Goal: Obtain resource: Download file/media

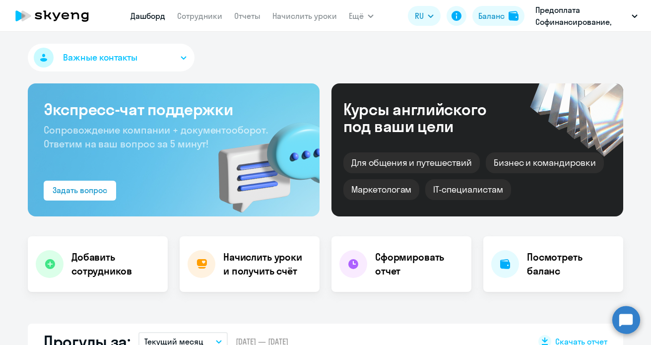
select select "30"
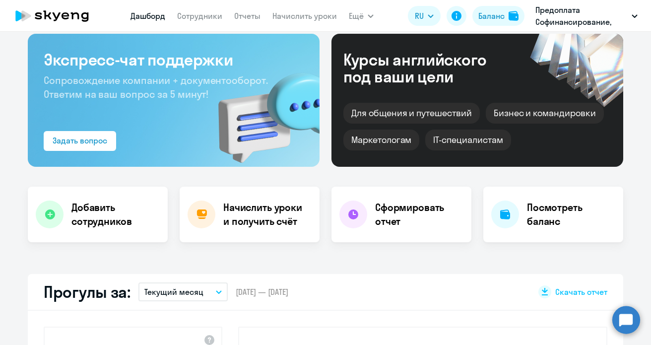
scroll to position [50, 0]
click at [527, 217] on h4 "Посмотреть баланс" at bounding box center [571, 215] width 88 height 28
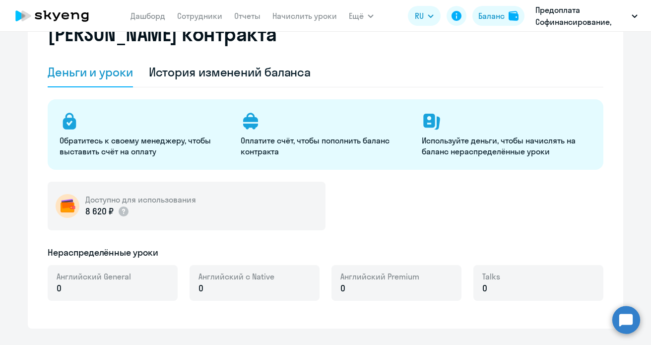
select select "english_adult_not_native_speaker"
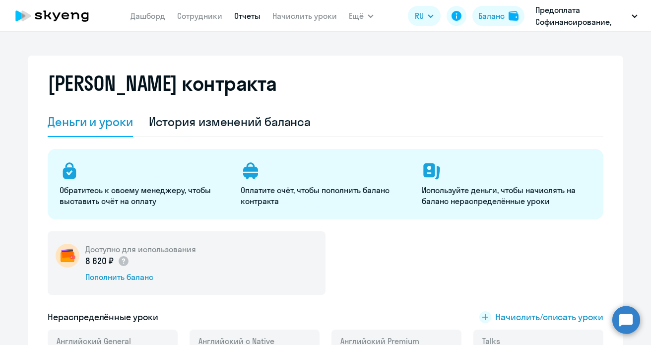
click at [243, 13] on link "Отчеты" at bounding box center [247, 16] width 26 height 10
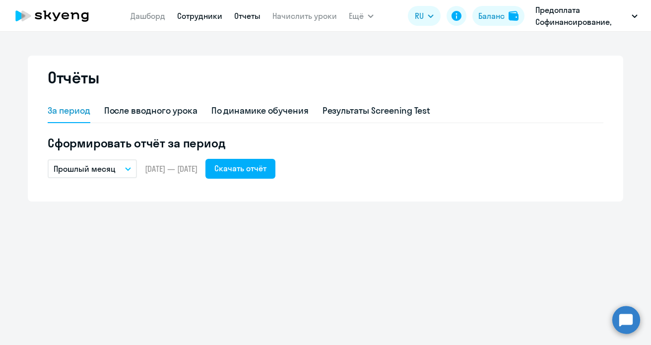
click at [190, 17] on link "Сотрудники" at bounding box center [199, 16] width 45 height 10
select select "30"
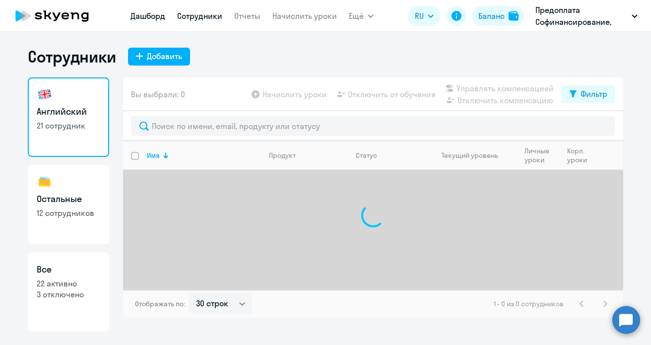
click at [145, 16] on link "Дашборд" at bounding box center [148, 16] width 35 height 10
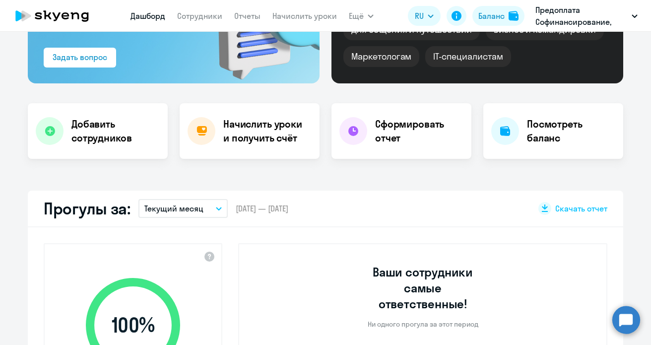
scroll to position [149, 0]
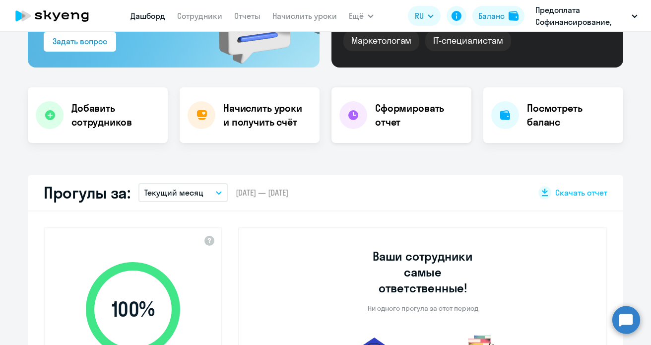
select select "30"
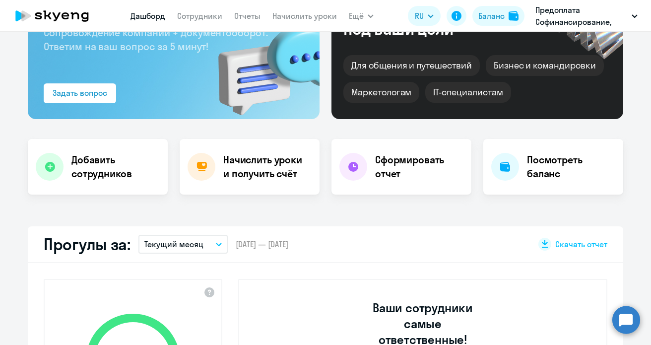
scroll to position [0, 0]
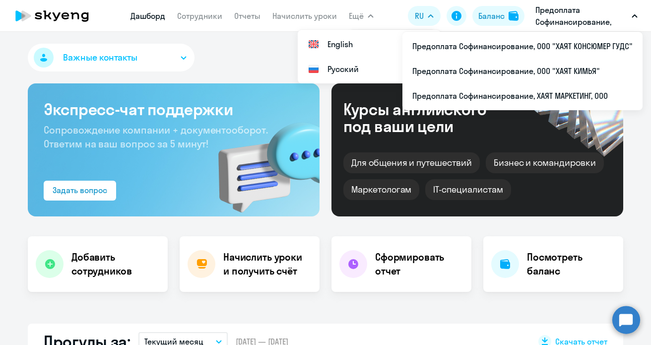
click at [364, 15] on button "Ещё" at bounding box center [361, 16] width 25 height 20
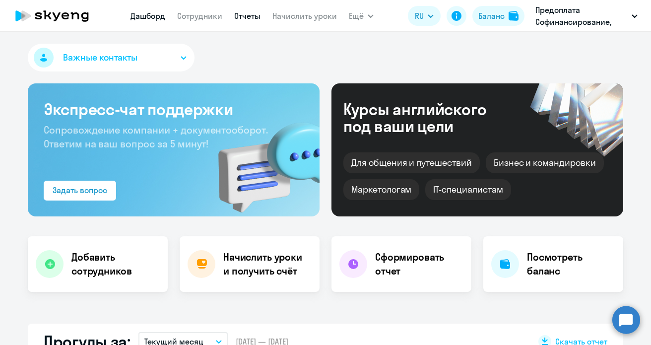
click at [250, 19] on link "Отчеты" at bounding box center [247, 16] width 26 height 10
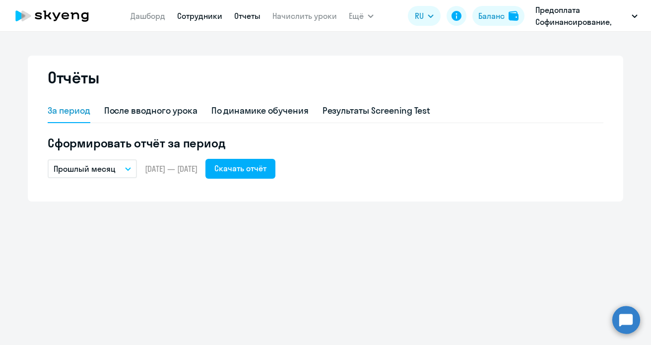
click at [207, 17] on link "Сотрудники" at bounding box center [199, 16] width 45 height 10
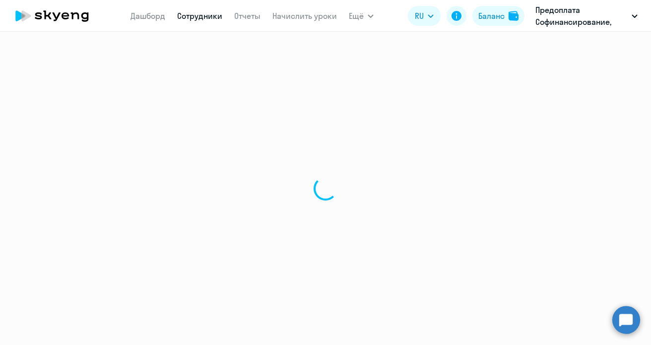
select select "30"
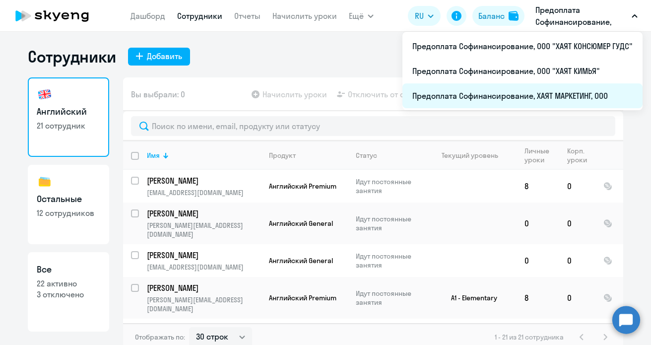
click at [528, 93] on li "Предоплата Софинансирование, ХАЯТ МАРКЕТИНГ, ООО" at bounding box center [523, 95] width 240 height 25
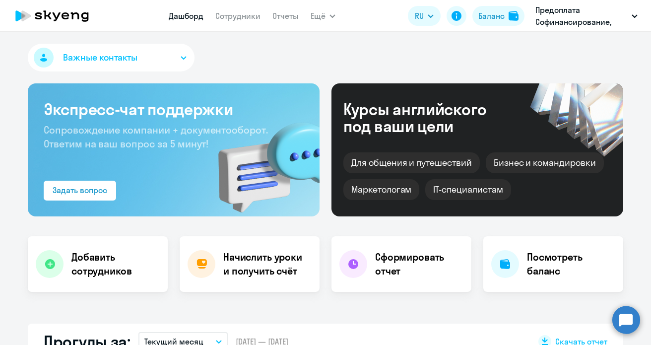
select select "30"
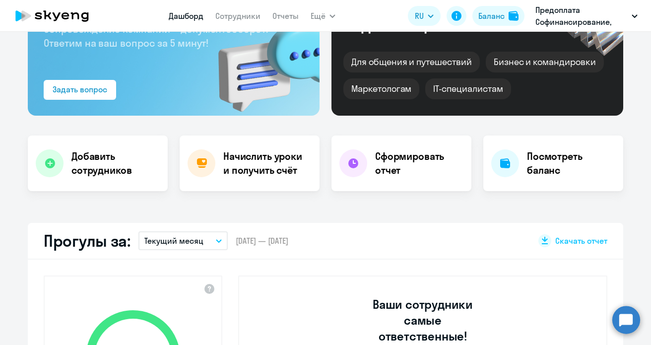
scroll to position [99, 0]
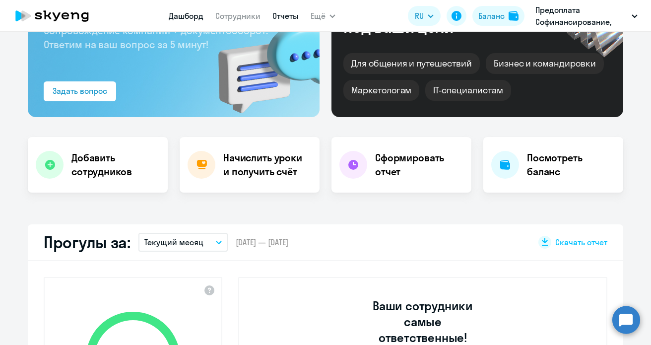
click at [283, 14] on link "Отчеты" at bounding box center [286, 16] width 26 height 10
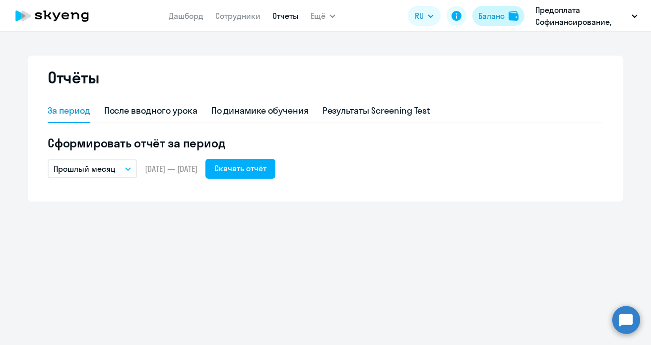
click at [486, 18] on div "Баланс" at bounding box center [492, 16] width 26 height 12
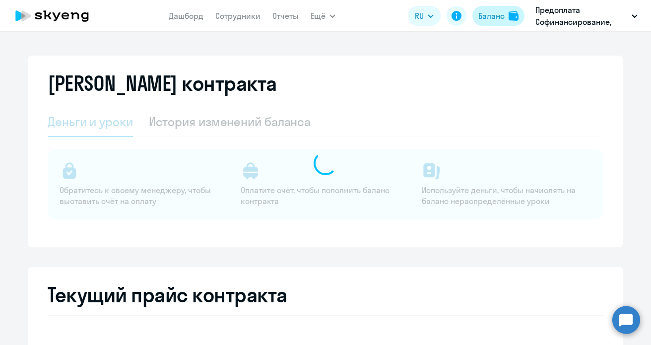
select select "english_adult_not_native_speaker"
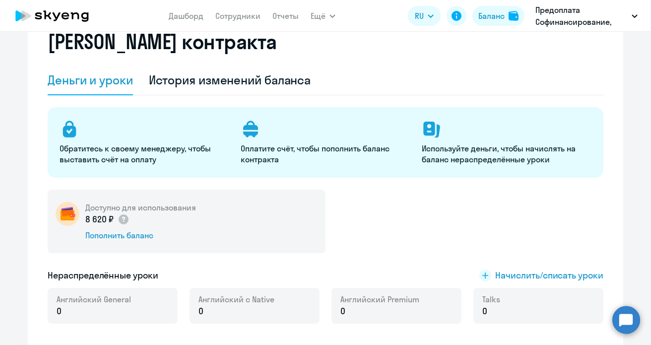
scroll to position [29, 0]
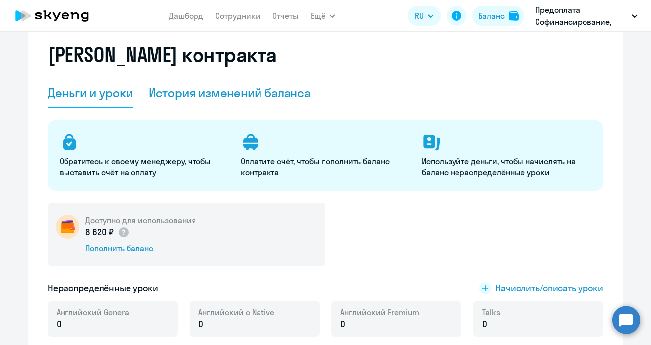
click at [220, 92] on div "История изменений баланса" at bounding box center [230, 93] width 162 height 16
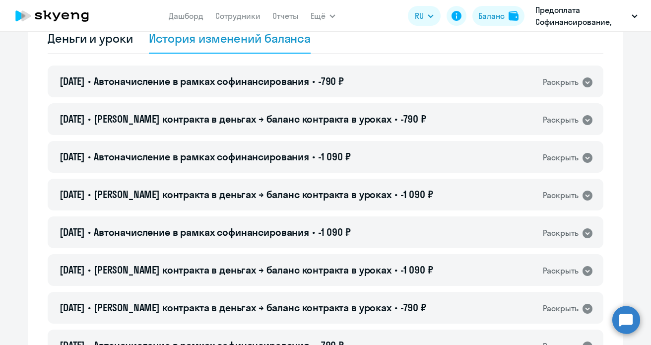
scroll to position [0, 0]
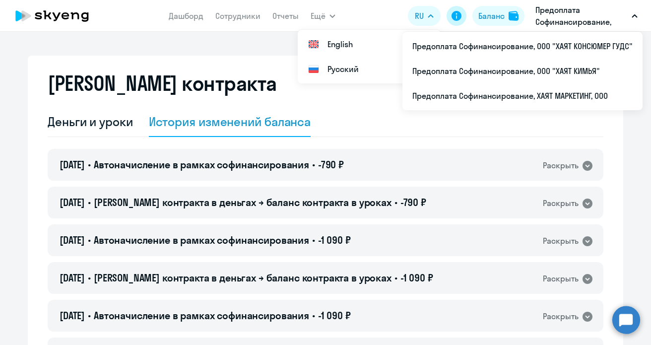
click at [457, 19] on icon at bounding box center [457, 16] width 10 height 10
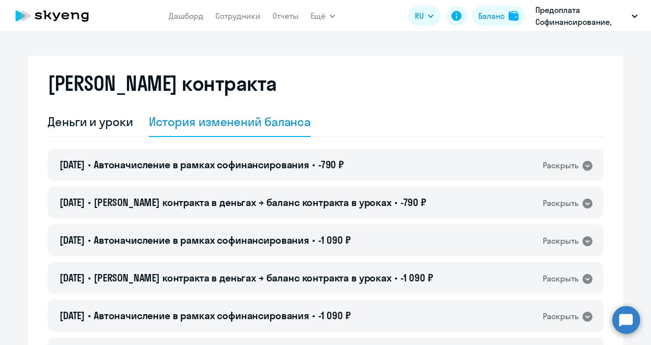
click at [56, 17] on icon at bounding box center [57, 16] width 8 height 8
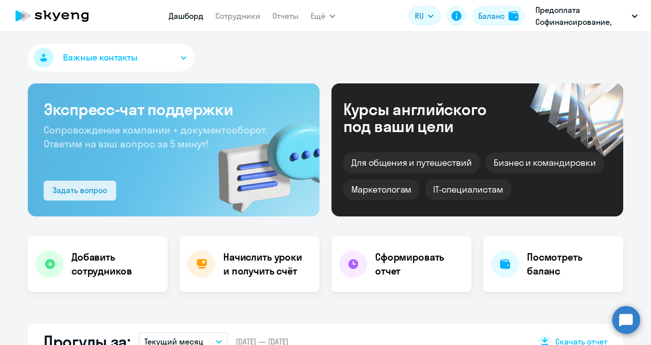
select select "30"
click at [175, 54] on button "Важные контакты" at bounding box center [111, 58] width 167 height 28
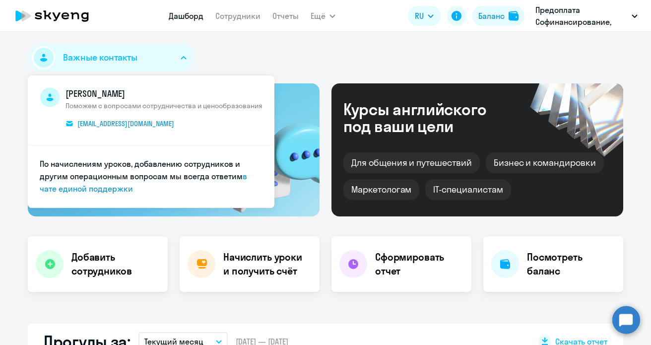
click at [319, 53] on div "Важные контакты [PERSON_NAME] Поможем с вопросами сотрудничества и ценообразова…" at bounding box center [326, 60] width 596 height 32
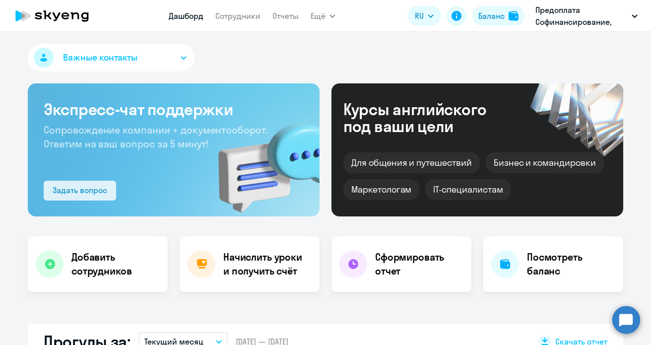
drag, startPoint x: 85, startPoint y: 192, endPoint x: 96, endPoint y: 191, distance: 10.5
click at [87, 192] on div "Задать вопрос" at bounding box center [80, 190] width 55 height 12
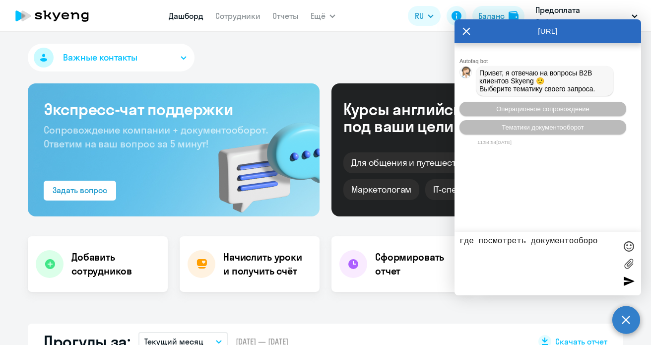
type textarea "где посмотреть документооборот"
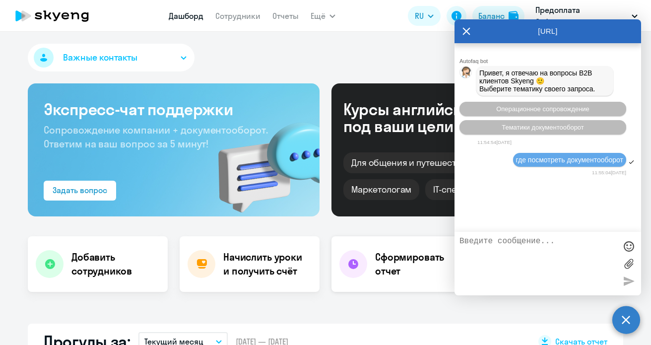
scroll to position [32, 0]
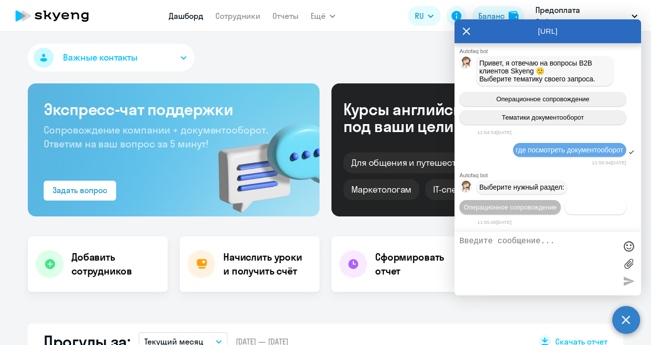
click at [569, 204] on span "Документооборот" at bounding box center [595, 207] width 53 height 7
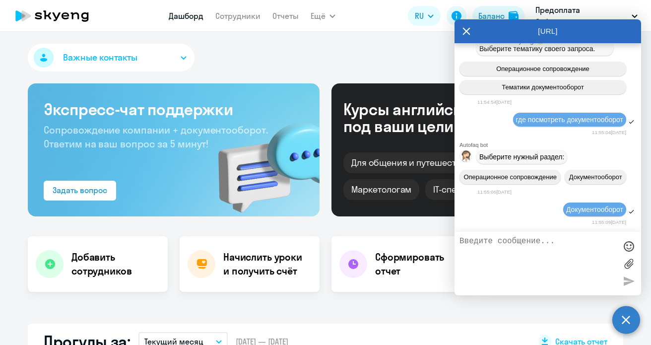
scroll to position [197, 0]
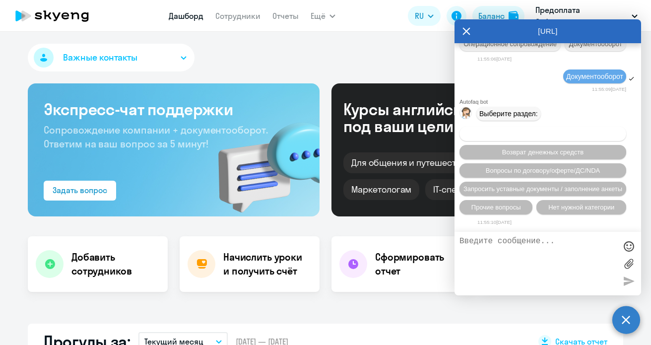
click at [597, 134] on span "Вопросы по оформлению бух.документов" at bounding box center [544, 133] width 126 height 7
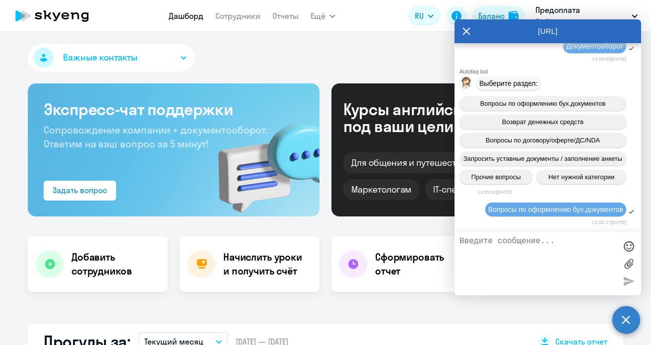
scroll to position [324, 0]
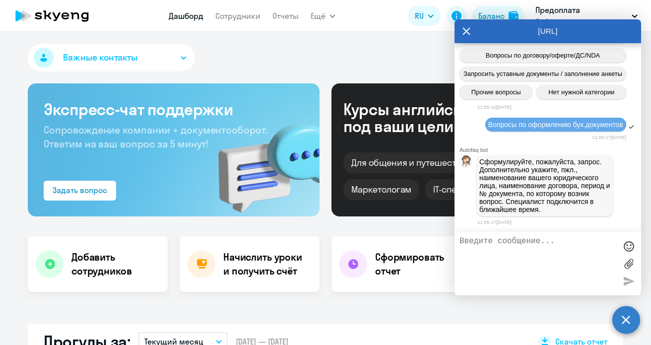
click at [511, 241] on textarea at bounding box center [538, 264] width 157 height 54
type textarea "Где посмотреть выставленные УПД"
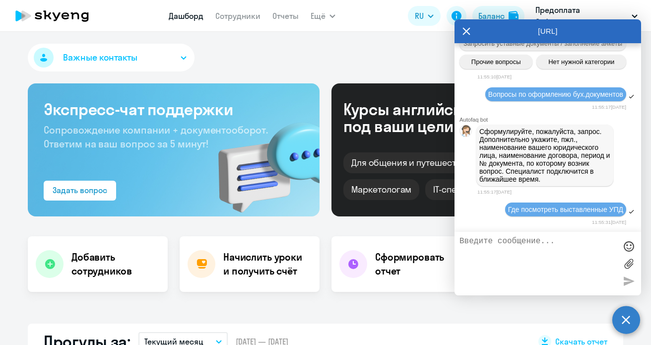
scroll to position [354, 0]
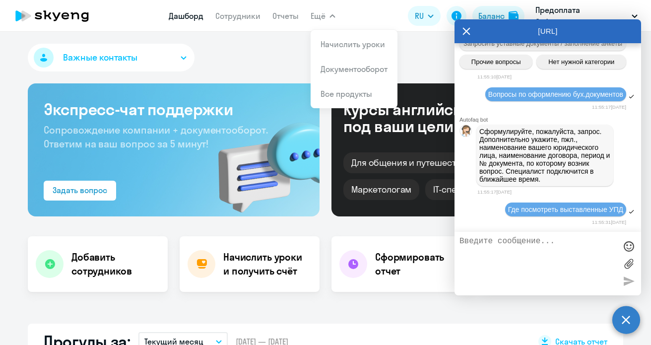
click at [330, 15] on icon "button" at bounding box center [333, 15] width 6 height 3
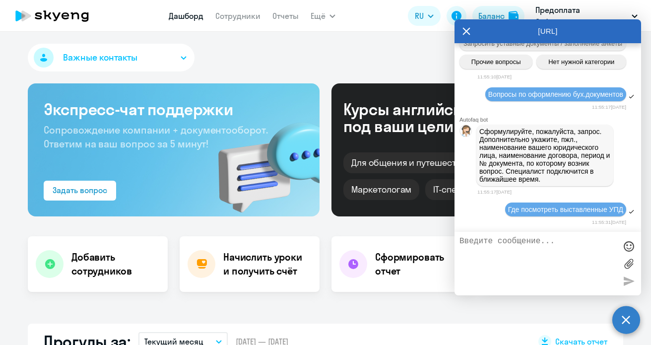
click at [332, 14] on icon "button" at bounding box center [333, 15] width 6 height 3
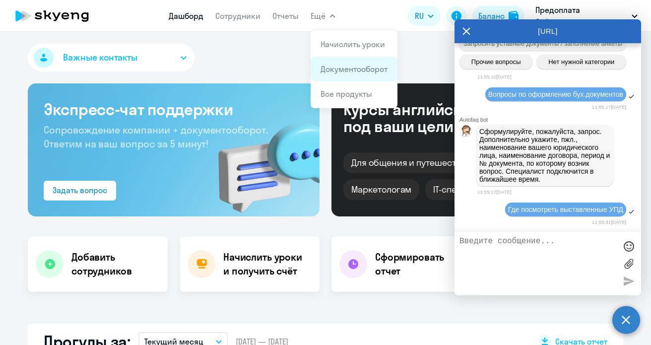
click at [353, 72] on link "Документооборот" at bounding box center [354, 69] width 67 height 10
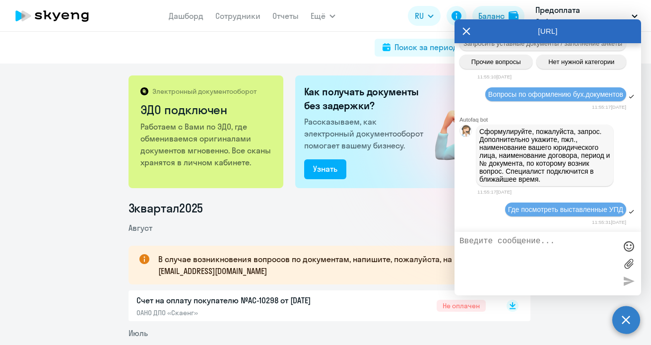
click at [462, 28] on div "[URL]" at bounding box center [548, 31] width 187 height 24
drag, startPoint x: 461, startPoint y: 29, endPoint x: 469, endPoint y: 28, distance: 8.1
click at [464, 29] on div "[URL]" at bounding box center [548, 31] width 187 height 24
click at [464, 30] on icon at bounding box center [467, 31] width 8 height 24
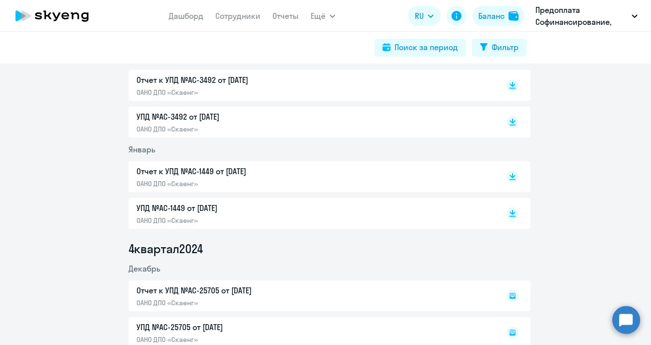
scroll to position [844, 0]
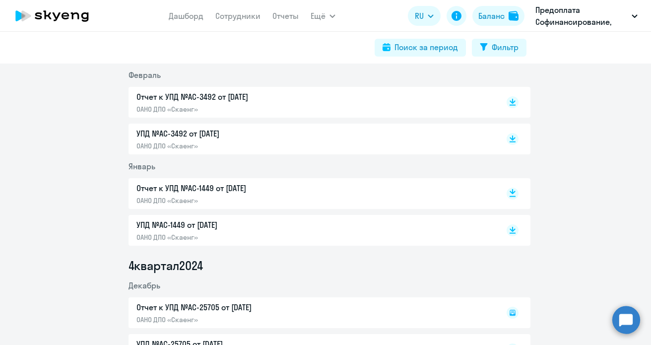
click at [507, 193] on rect at bounding box center [513, 194] width 12 height 12
click at [510, 227] on icon at bounding box center [513, 228] width 6 height 5
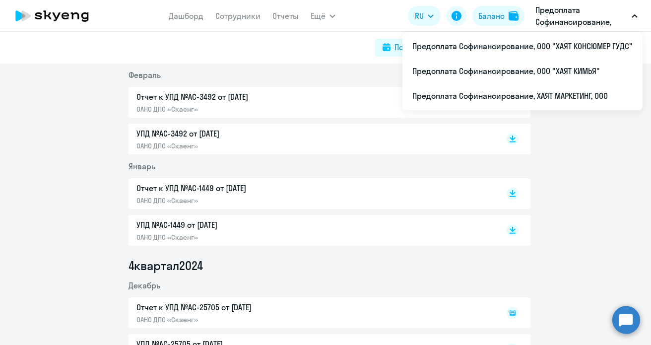
drag, startPoint x: 578, startPoint y: 46, endPoint x: 61, endPoint y: 255, distance: 558.4
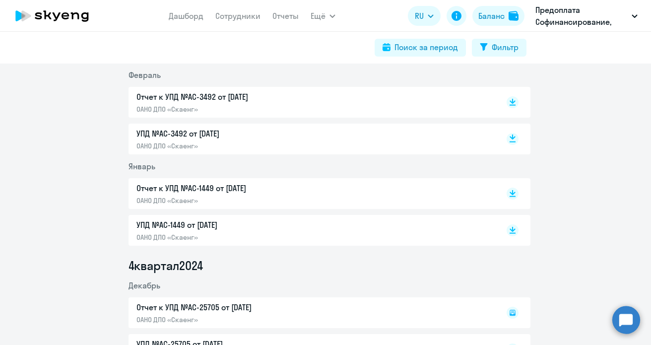
click at [507, 139] on rect at bounding box center [513, 139] width 12 height 12
click at [510, 102] on icon at bounding box center [513, 100] width 6 height 5
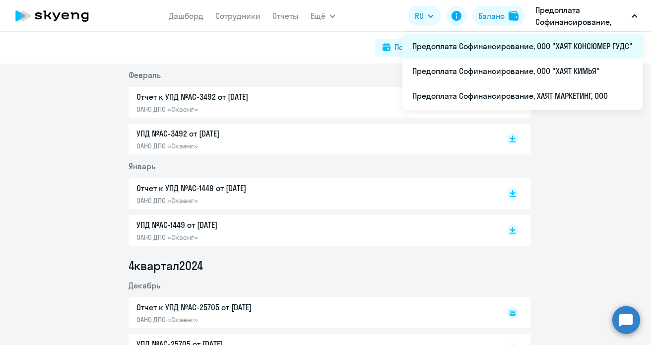
click at [584, 49] on li "Предоплата Софинансирование, ООО "ХАЯТ КОНСЮМЕР ГУДС"" at bounding box center [523, 46] width 240 height 25
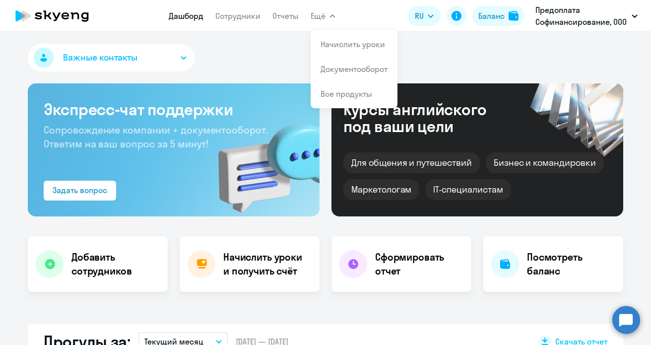
click at [317, 21] on span "Ещё" at bounding box center [318, 16] width 15 height 12
click at [349, 71] on link "Документооборот" at bounding box center [354, 69] width 67 height 10
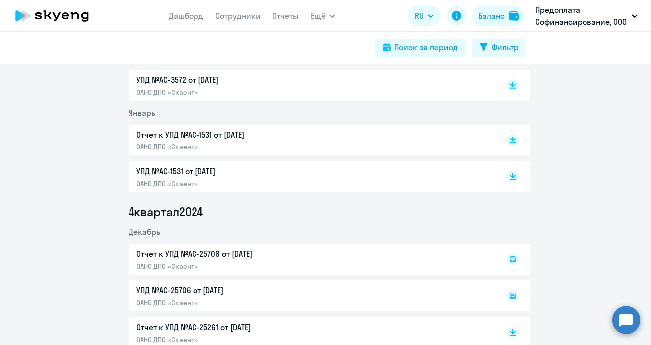
scroll to position [894, 0]
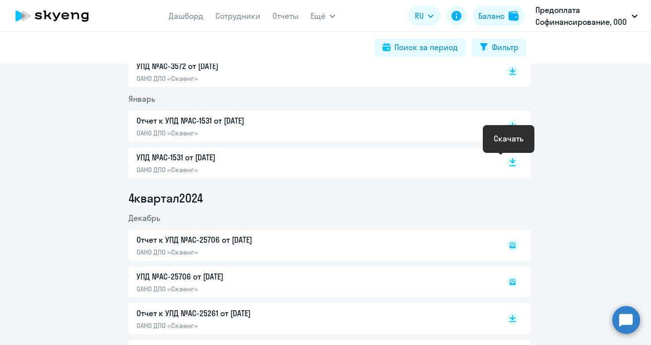
click at [513, 162] on rect at bounding box center [513, 163] width 12 height 12
click at [389, 126] on div "Отчет к УПД №AC-1531 от [DATE] ОАНО ДПО «Скаенг»" at bounding box center [312, 126] width 350 height 23
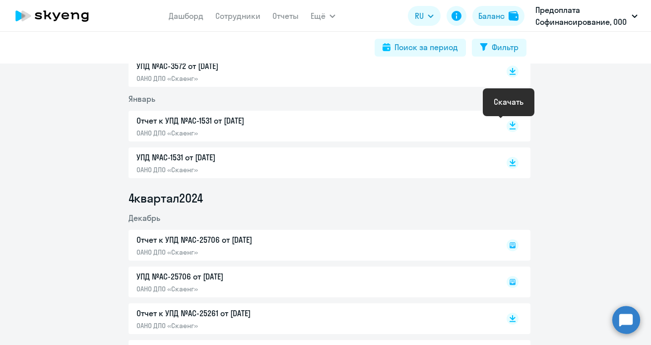
click at [510, 123] on rect at bounding box center [513, 126] width 12 height 12
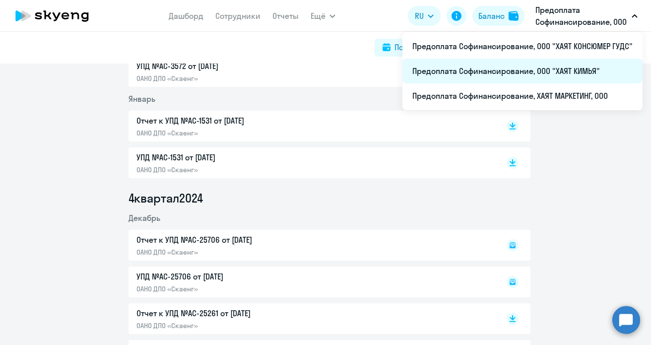
click at [579, 72] on li "Предоплата Софинансирование, ООО "ХАЯТ КИМЬЯ"" at bounding box center [523, 71] width 240 height 25
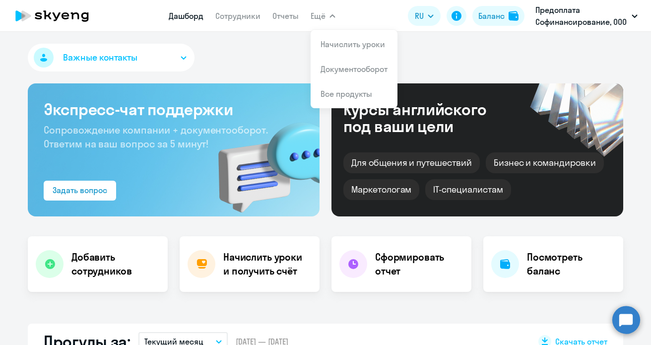
click at [328, 18] on button "Ещё" at bounding box center [323, 16] width 25 height 20
select select "30"
click at [338, 69] on link "Документооборот" at bounding box center [354, 69] width 67 height 10
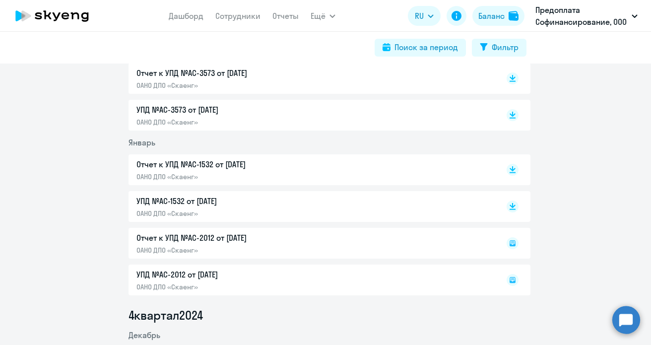
scroll to position [794, 0]
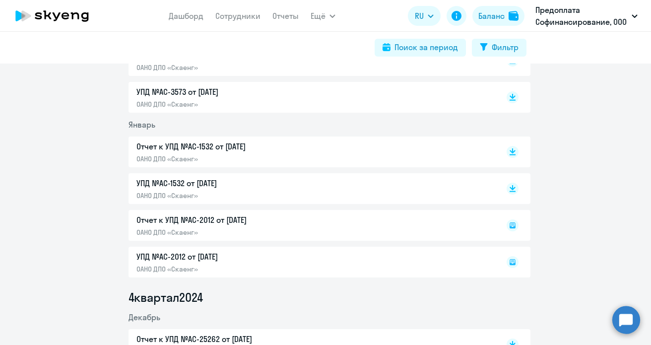
click at [171, 146] on p "Отчет к УПД №AC-1532 от [DATE]" at bounding box center [241, 147] width 209 height 12
click at [161, 218] on div "Отчет к УПД №AC-2012 от [DATE] ОАНО ДПО «Скаенг»" at bounding box center [330, 225] width 402 height 31
click at [210, 219] on div "Отчет к УПД №AC-2012 от [DATE] ОАНО ДПО «Скаенг»" at bounding box center [330, 225] width 402 height 31
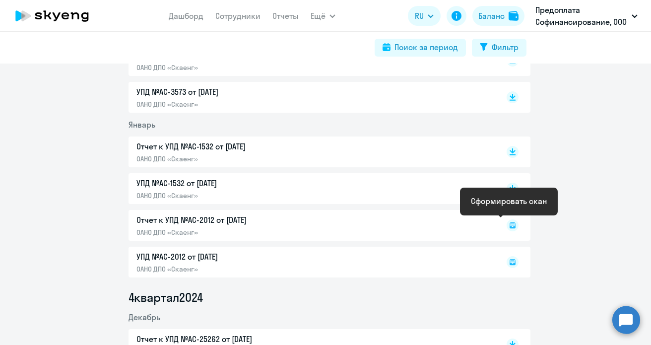
click at [509, 226] on rect at bounding box center [513, 225] width 12 height 12
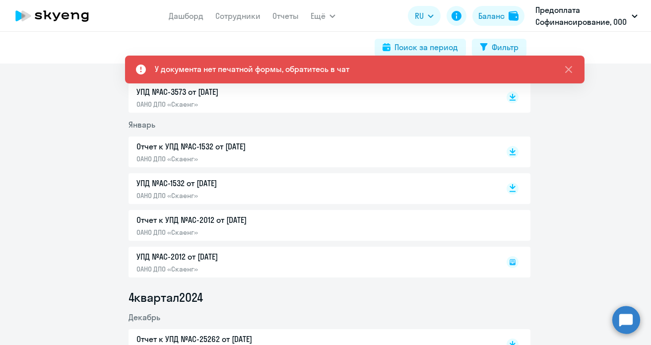
click at [510, 187] on icon at bounding box center [513, 186] width 6 height 5
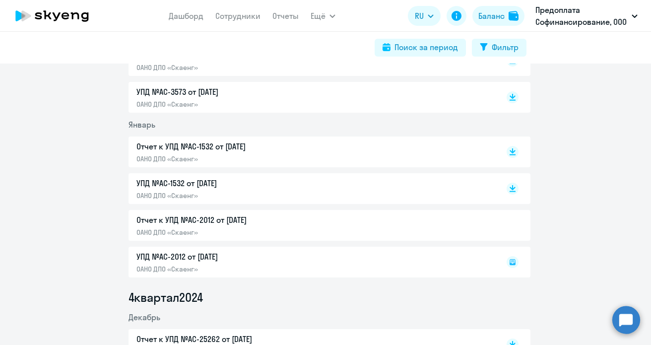
click at [417, 156] on div "Отчет к УПД №AC-1532 от [DATE] ОАНО ДПО «Скаенг»" at bounding box center [312, 152] width 350 height 23
click at [507, 150] on rect at bounding box center [513, 152] width 12 height 12
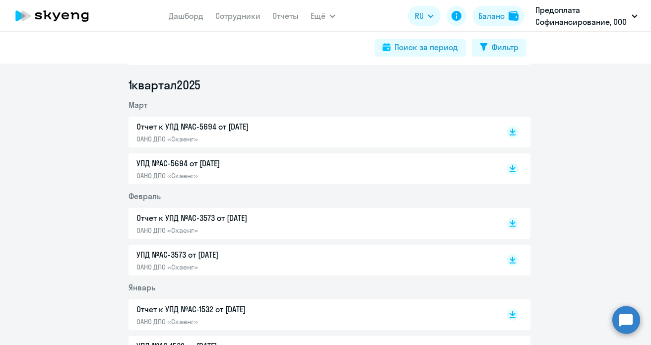
scroll to position [596, 0]
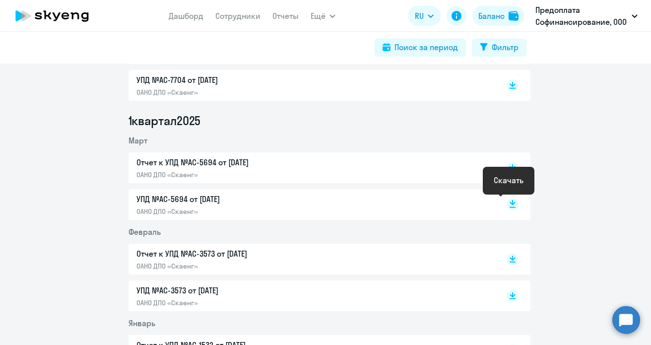
click at [508, 202] on rect at bounding box center [513, 205] width 12 height 12
click at [199, 199] on p "УПД №AC-5694 от [DATE]" at bounding box center [241, 199] width 209 height 12
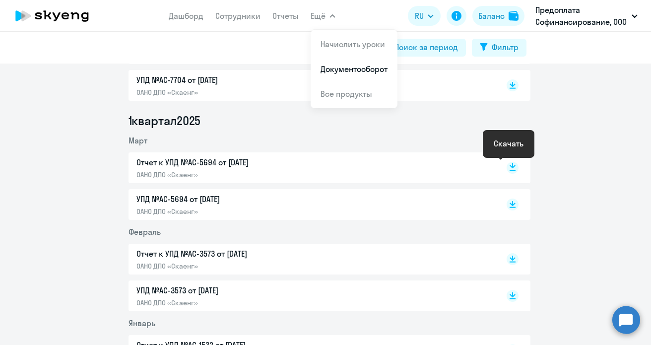
click at [507, 165] on rect at bounding box center [513, 168] width 12 height 12
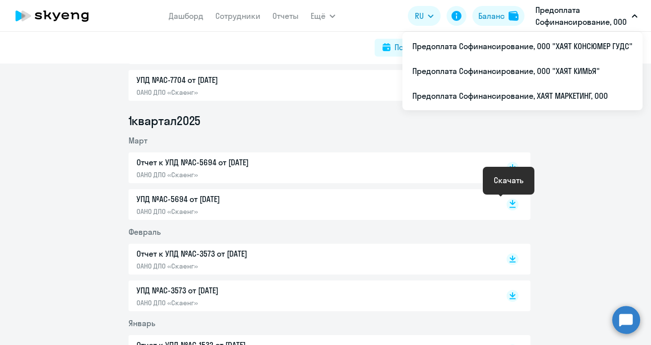
click at [510, 204] on icon at bounding box center [513, 202] width 6 height 5
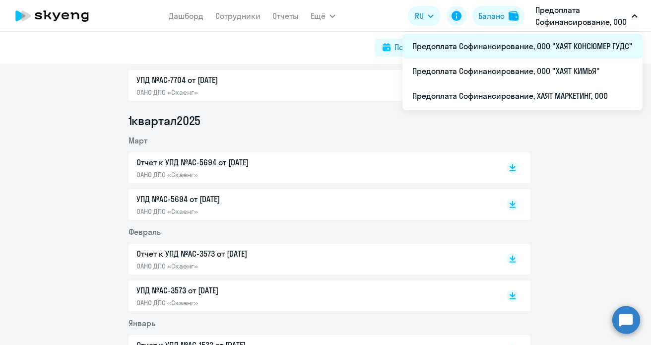
click at [532, 43] on li "Предоплата Софинансирование, ООО "ХАЯТ КОНСЮМЕР ГУДС"" at bounding box center [523, 46] width 240 height 25
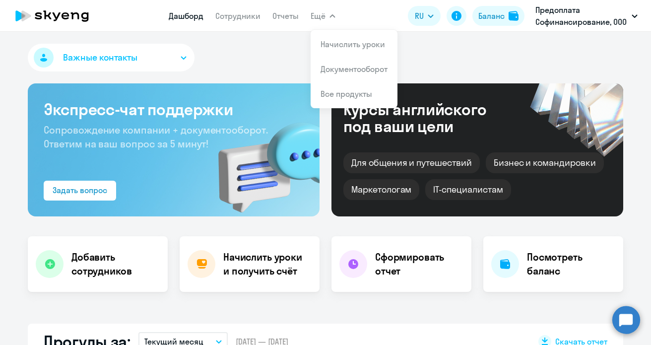
click at [322, 17] on span "Ещё" at bounding box center [318, 16] width 15 height 12
select select "30"
click at [333, 67] on link "Документооборот" at bounding box center [354, 69] width 67 height 10
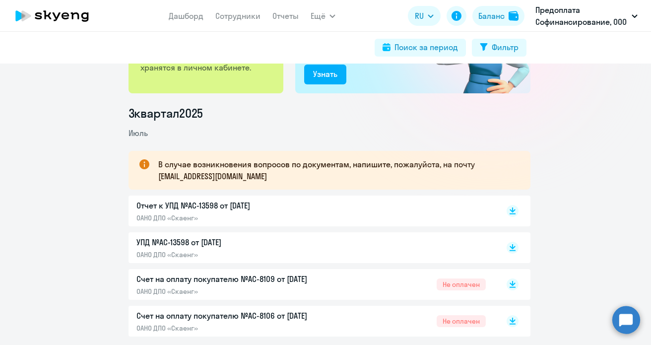
scroll to position [199, 0]
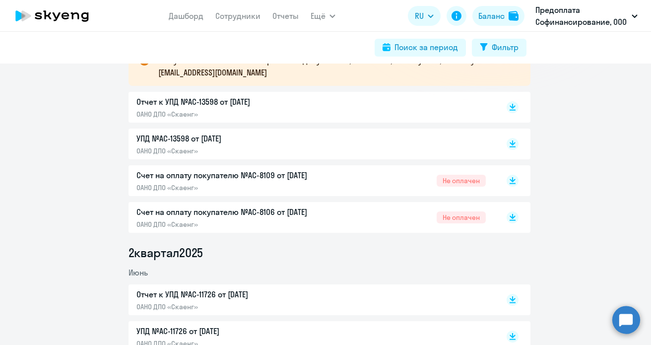
click at [282, 175] on p "Счет на оплату покупателю №AC-8109 от [DATE]" at bounding box center [241, 175] width 209 height 12
click at [247, 209] on p "Счет на оплату покупателю №AC-8106 от [DATE]" at bounding box center [241, 212] width 209 height 12
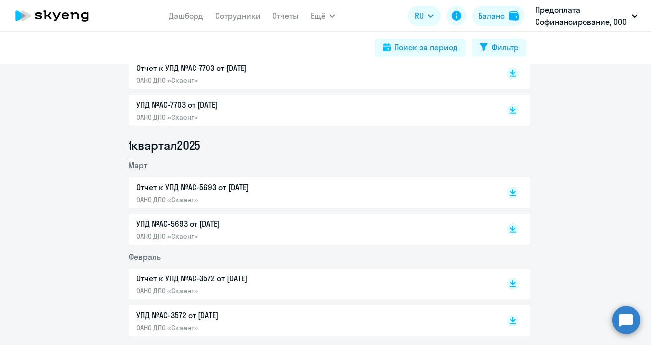
scroll to position [645, 0]
click at [214, 184] on p "Отчет к УПД №AC-5693 от [DATE]" at bounding box center [241, 186] width 209 height 12
click at [188, 222] on p "УПД №AC-5693 от [DATE]" at bounding box center [241, 223] width 209 height 12
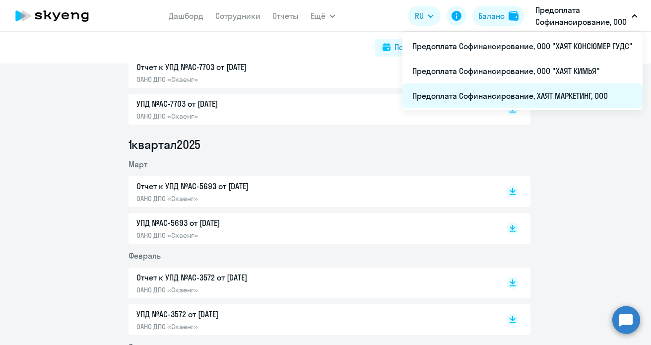
click at [558, 92] on li "Предоплата Софинансирование, ХАЯТ МАРКЕТИНГ, ООО" at bounding box center [523, 95] width 240 height 25
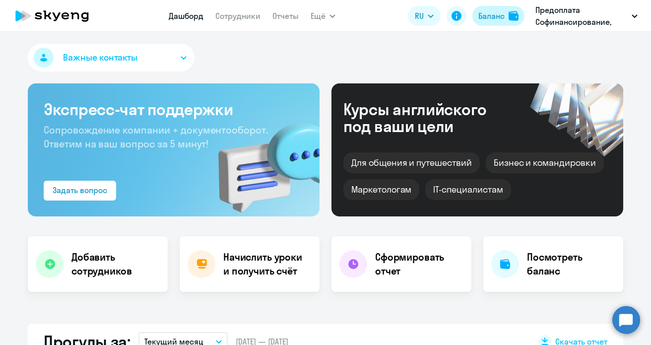
select select "30"
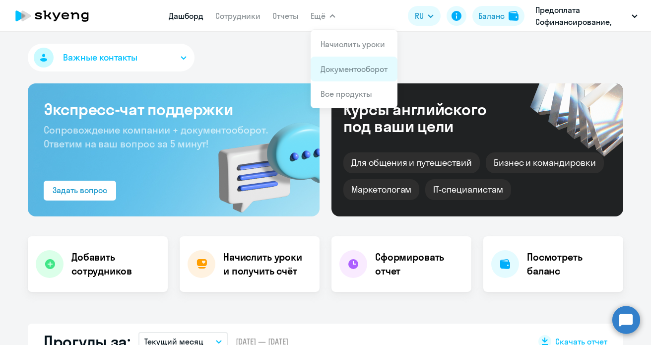
click at [339, 67] on link "Документооборот" at bounding box center [354, 69] width 67 height 10
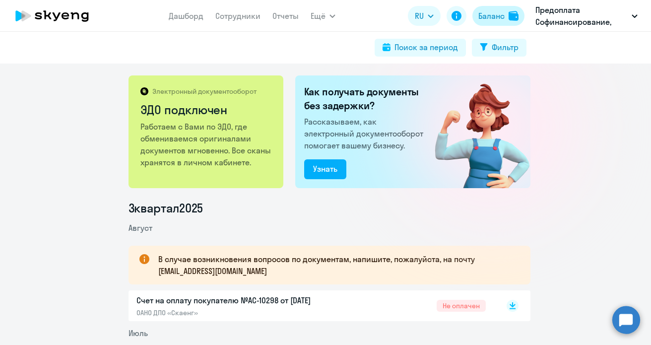
click at [495, 19] on div "Баланс" at bounding box center [492, 16] width 26 height 12
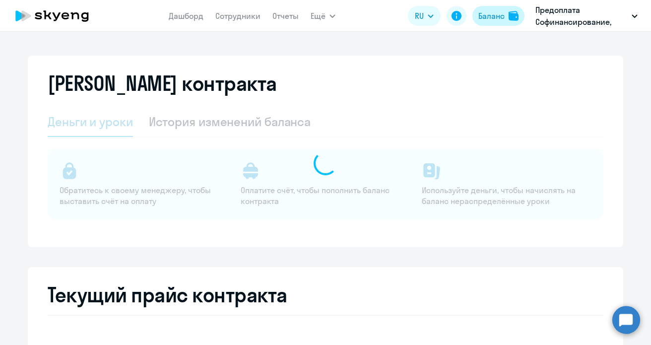
select select "english_adult_not_native_speaker"
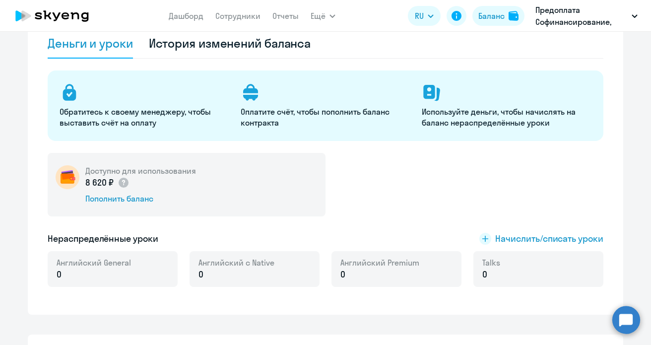
scroll to position [50, 0]
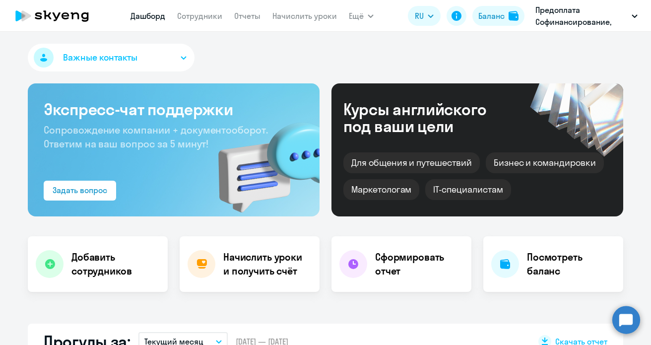
select select "30"
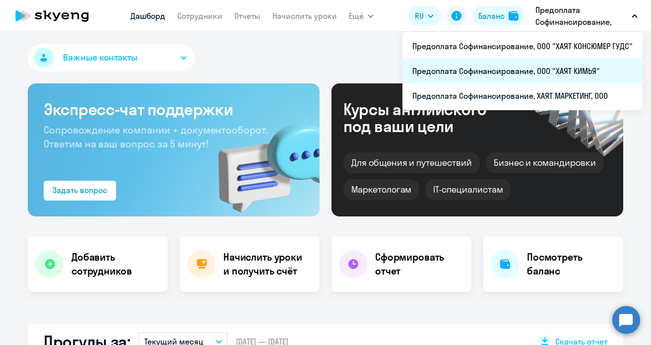
click at [558, 71] on li "Предоплата Софинансирование, ООО "ХАЯТ КИМЬЯ"" at bounding box center [523, 71] width 240 height 25
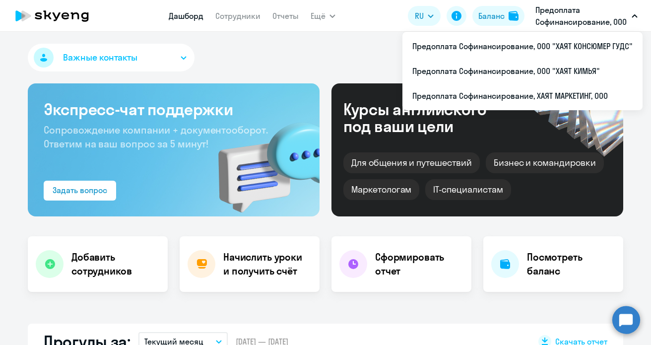
select select "30"
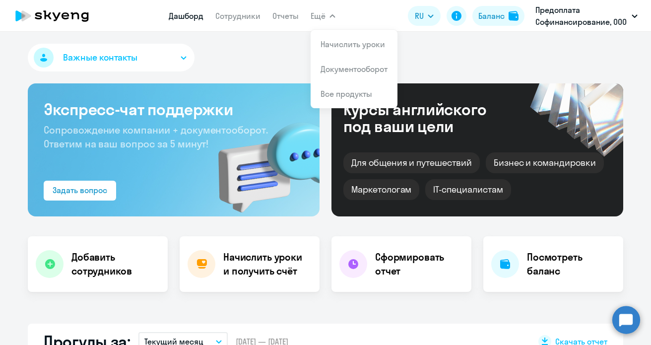
click at [321, 16] on span "Ещё" at bounding box center [318, 16] width 15 height 12
click at [330, 67] on link "Документооборот" at bounding box center [354, 69] width 67 height 10
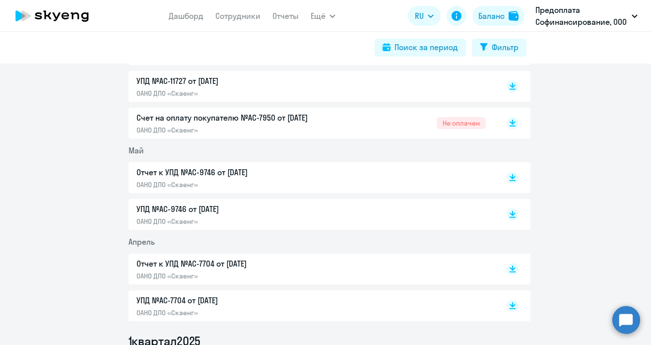
scroll to position [546, 0]
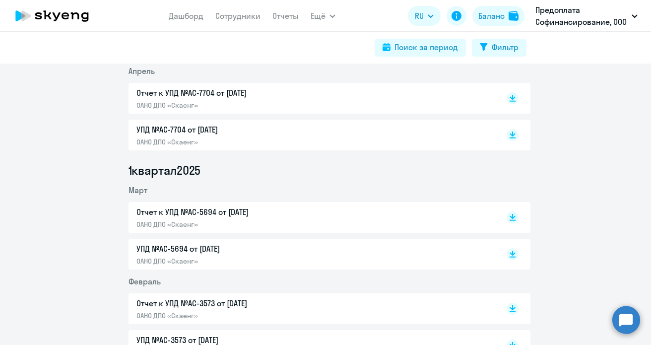
click at [192, 211] on p "Отчет к УПД №AC-5694 от [DATE]" at bounding box center [241, 212] width 209 height 12
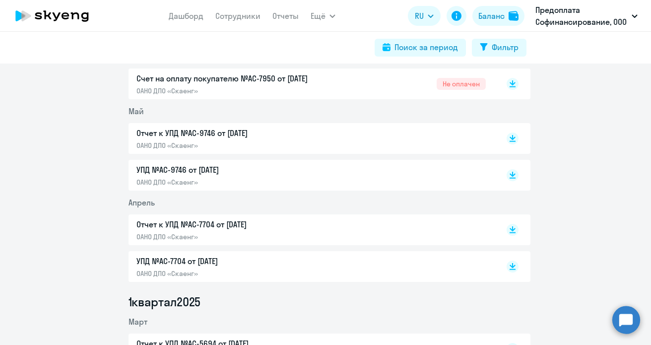
scroll to position [397, 0]
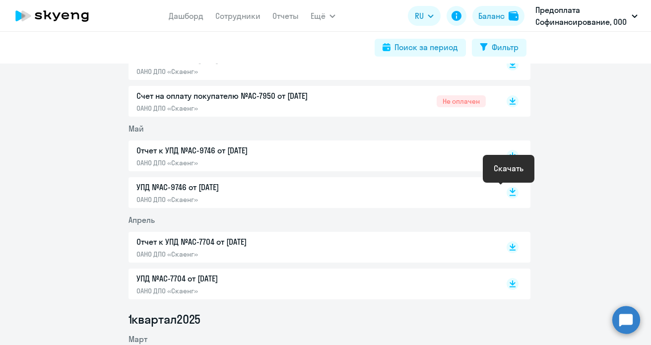
click at [510, 191] on icon at bounding box center [513, 190] width 6 height 5
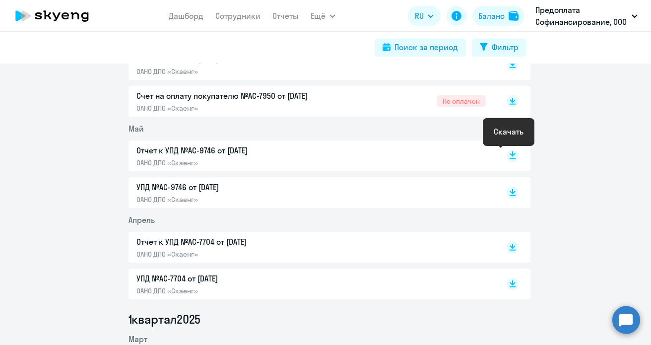
click at [510, 154] on icon at bounding box center [513, 153] width 6 height 5
click at [413, 155] on div "Отчет к УПД №AC-9746 от 31.05.2025 ОАНО ДПО «Скаенг»" at bounding box center [312, 155] width 350 height 23
click at [508, 156] on rect at bounding box center [513, 156] width 12 height 12
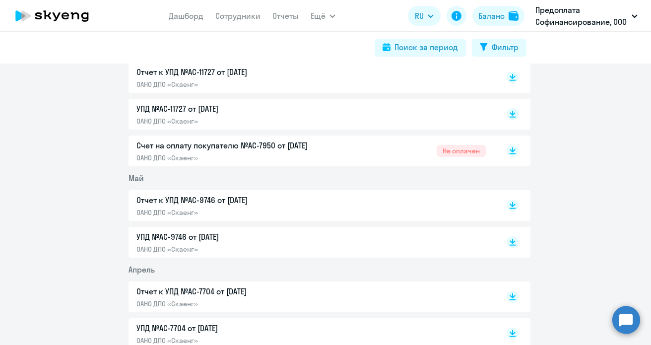
scroll to position [298, 0]
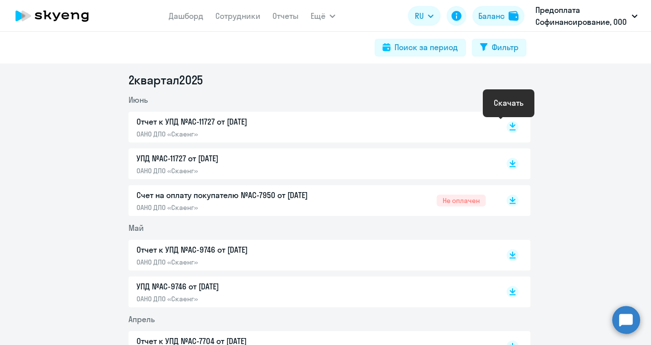
click at [508, 129] on rect at bounding box center [513, 127] width 12 height 12
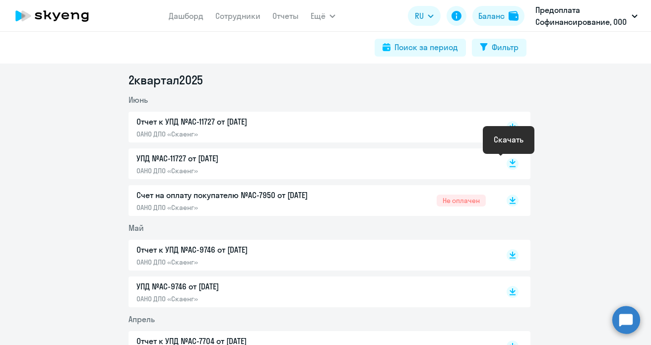
click at [508, 164] on rect at bounding box center [513, 164] width 12 height 12
click at [348, 193] on div "Счет на оплату покупателю №AC-7950 от 20.06.2025 ОАНО ДПО «Скаенг» Не оплачен" at bounding box center [312, 200] width 350 height 23
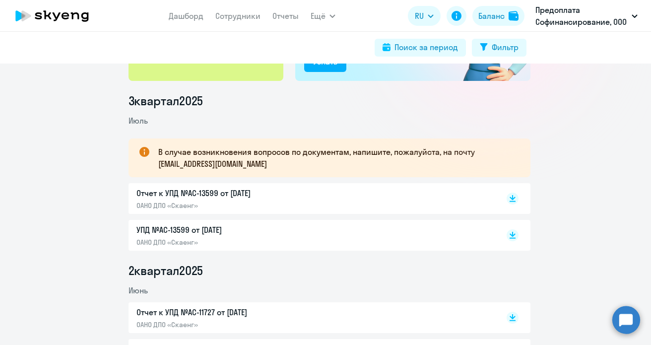
scroll to position [99, 0]
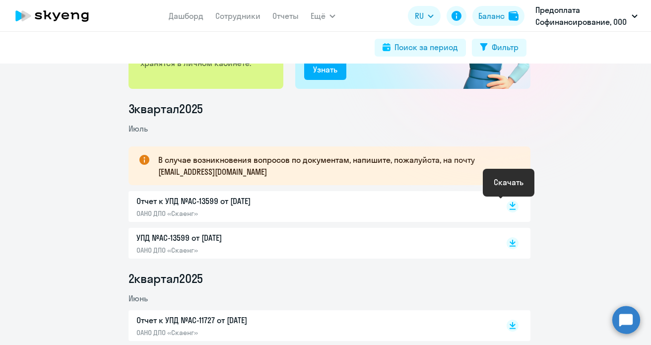
click at [508, 204] on rect at bounding box center [513, 207] width 12 height 12
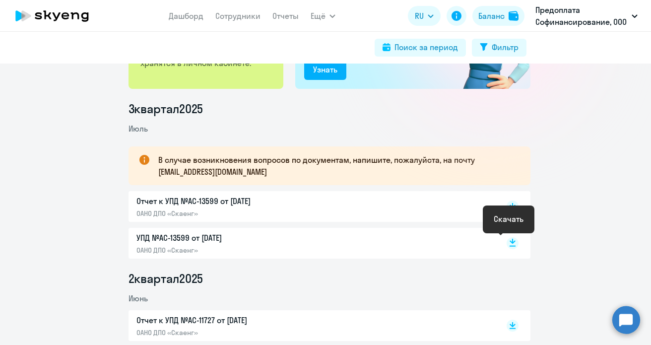
click at [508, 244] on rect at bounding box center [513, 243] width 12 height 12
click at [493, 17] on div "Баланс" at bounding box center [492, 16] width 26 height 12
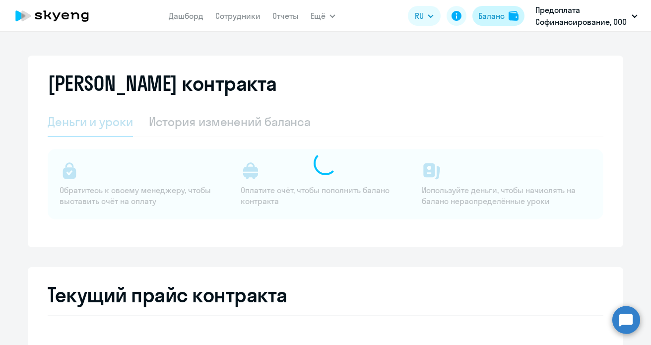
select select "english_adult_not_native_speaker"
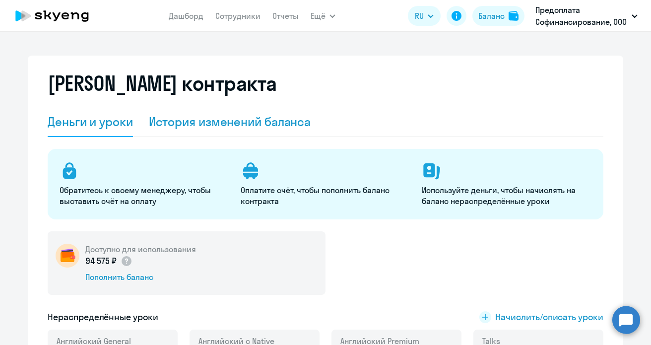
click at [256, 126] on div "История изменений баланса" at bounding box center [230, 122] width 162 height 16
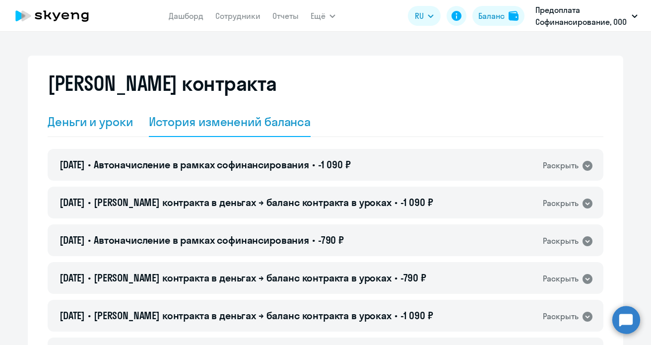
click at [100, 120] on div "Деньги и уроки" at bounding box center [90, 122] width 85 height 16
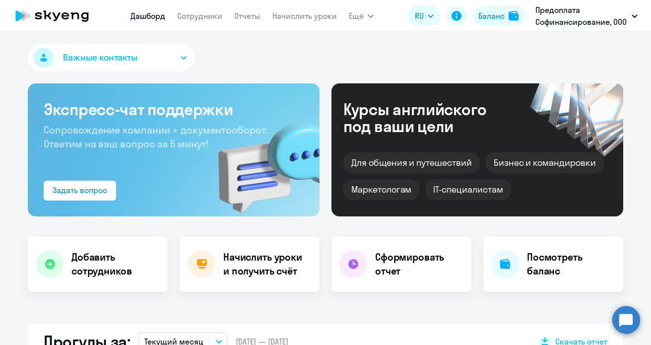
select select "30"
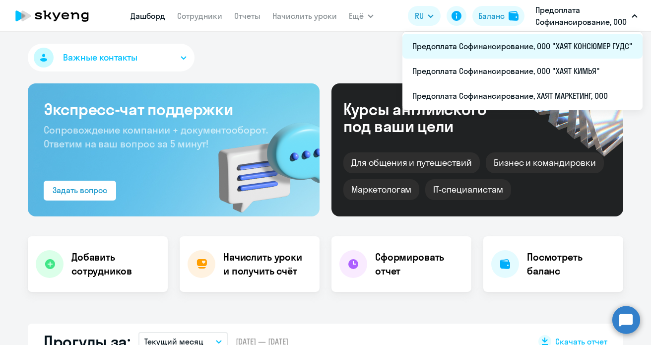
click at [563, 43] on li "Предоплата Софинансирование, ООО "ХАЯТ КОНСЮМЕР ГУДС"" at bounding box center [523, 46] width 240 height 25
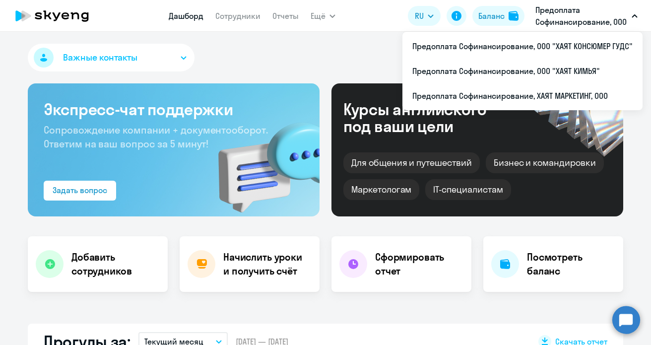
select select "30"
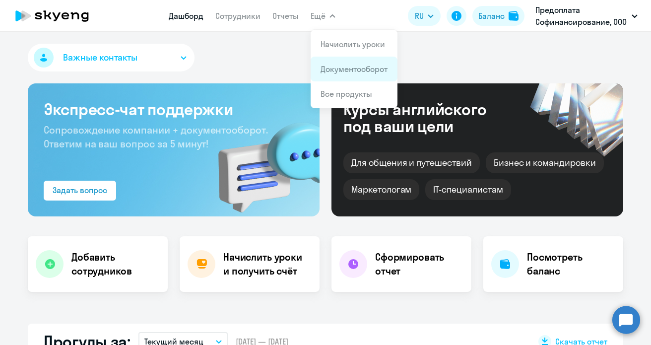
click at [346, 69] on link "Документооборот" at bounding box center [354, 69] width 67 height 10
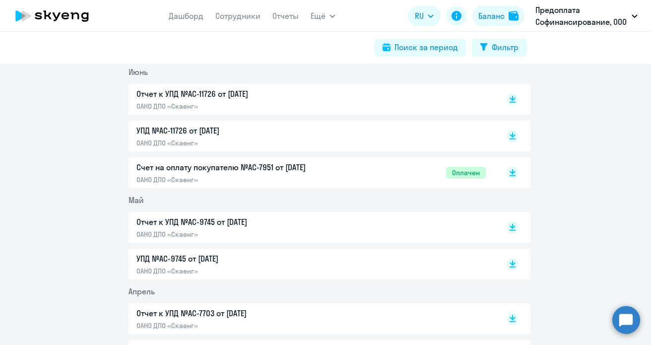
scroll to position [447, 0]
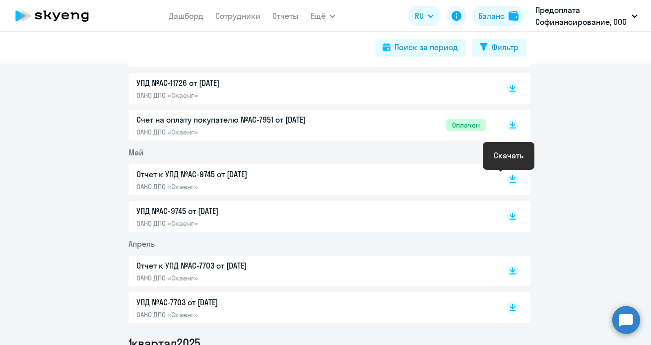
click at [510, 183] on icon at bounding box center [513, 182] width 6 height 1
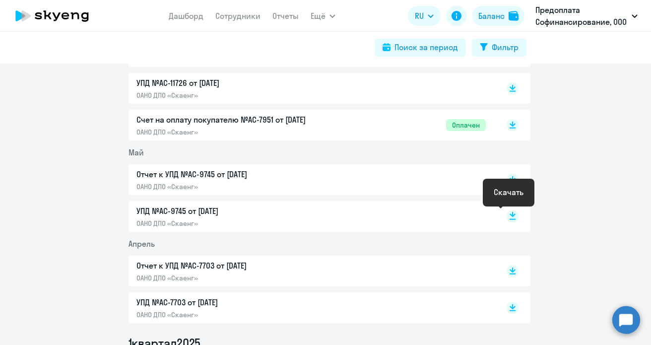
click at [510, 215] on icon at bounding box center [513, 214] width 6 height 5
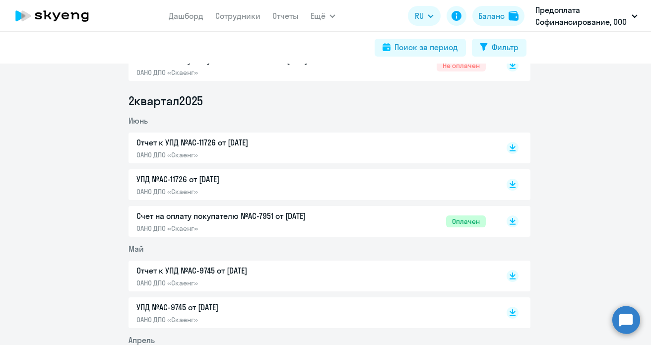
scroll to position [348, 0]
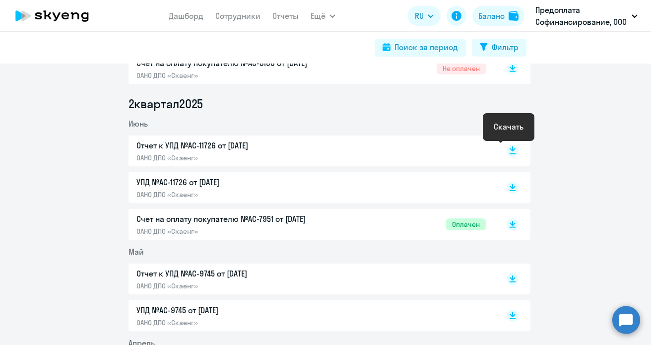
click at [510, 148] on rect at bounding box center [513, 151] width 12 height 12
click at [510, 187] on icon at bounding box center [513, 185] width 6 height 5
click at [267, 217] on p "Счет на оплату покупателю №AC-7951 от [DATE]" at bounding box center [241, 219] width 209 height 12
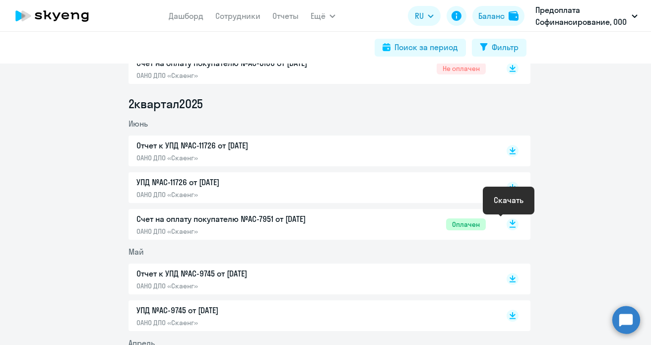
click at [510, 224] on icon at bounding box center [513, 222] width 6 height 5
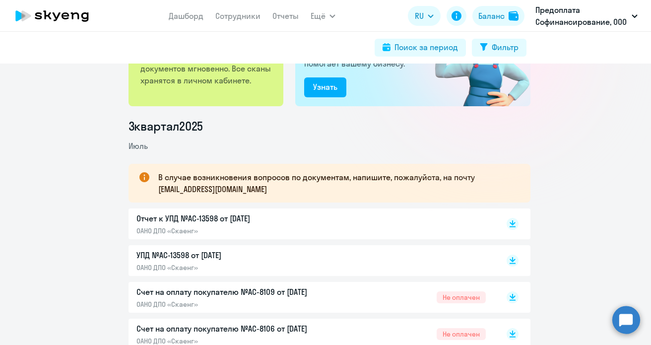
scroll to position [99, 0]
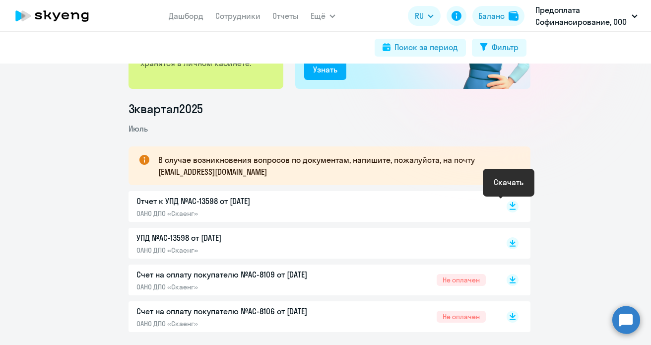
click at [508, 205] on icon at bounding box center [513, 207] width 12 height 12
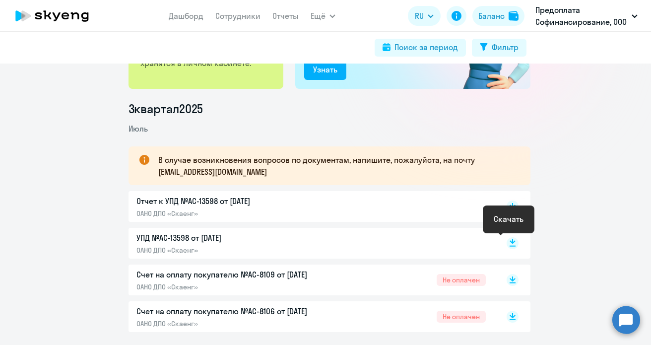
click at [510, 243] on icon at bounding box center [513, 241] width 6 height 5
click at [491, 16] on div "Баланс" at bounding box center [492, 16] width 26 height 12
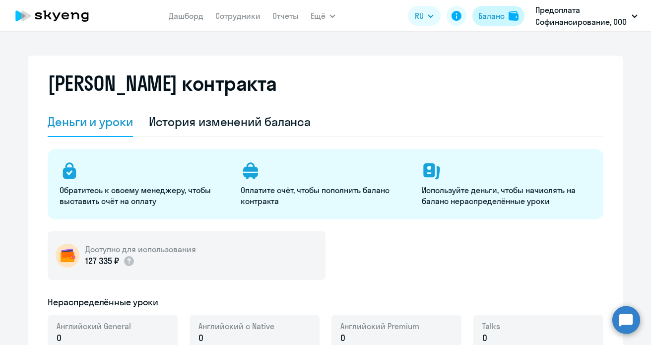
select select "english_adult_not_native_speaker"
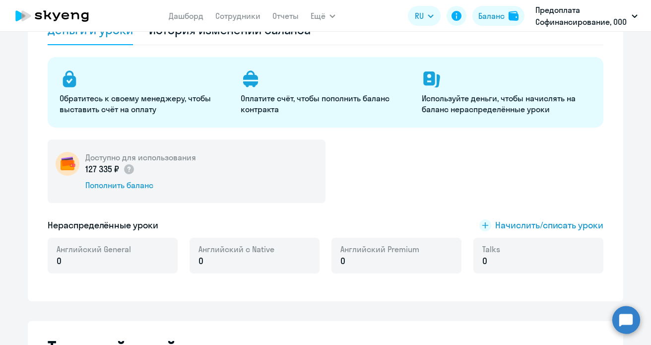
scroll to position [50, 0]
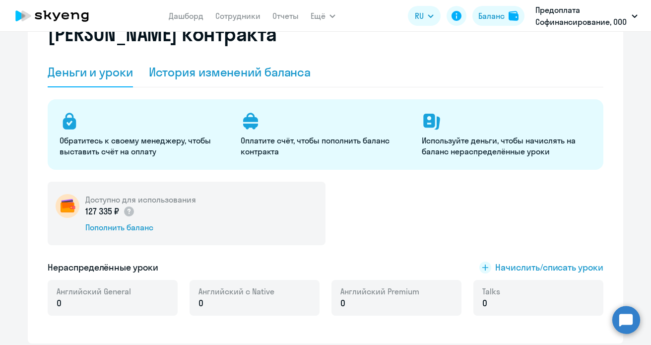
click at [220, 73] on div "История изменений баланса" at bounding box center [230, 72] width 162 height 16
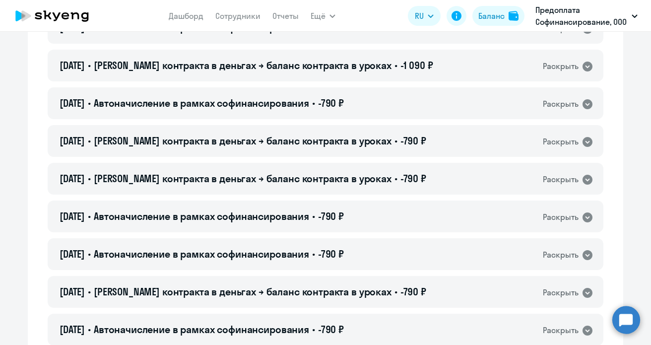
scroll to position [8390, 0]
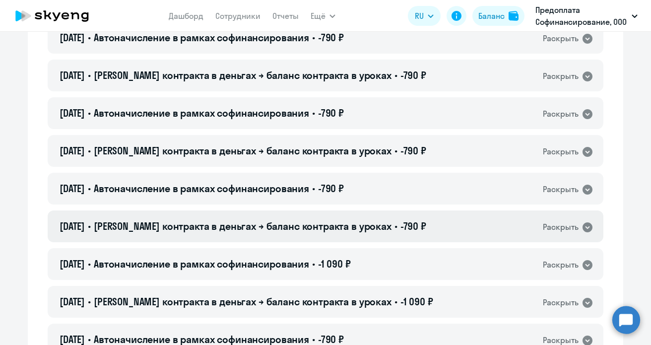
click at [584, 228] on icon at bounding box center [588, 227] width 12 height 12
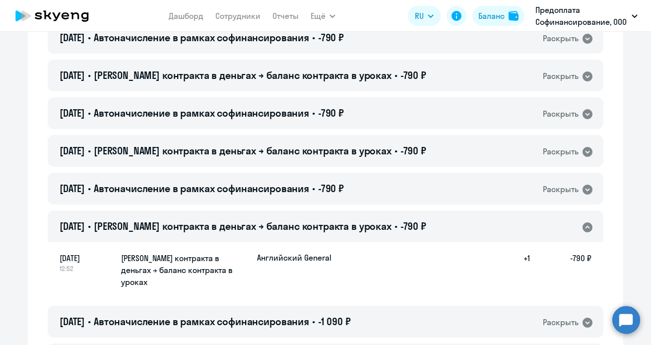
click at [584, 228] on icon at bounding box center [588, 227] width 10 height 10
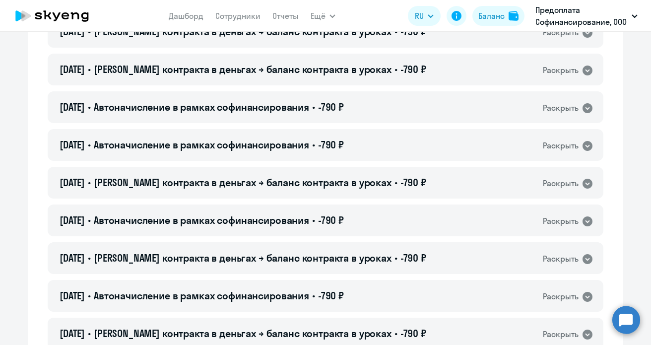
scroll to position [0, 0]
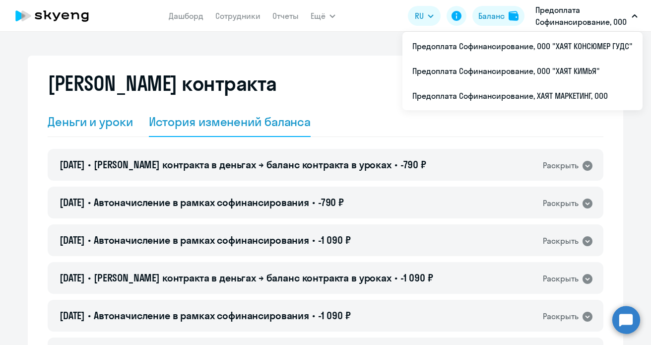
click at [103, 121] on div "Деньги и уроки" at bounding box center [90, 122] width 85 height 16
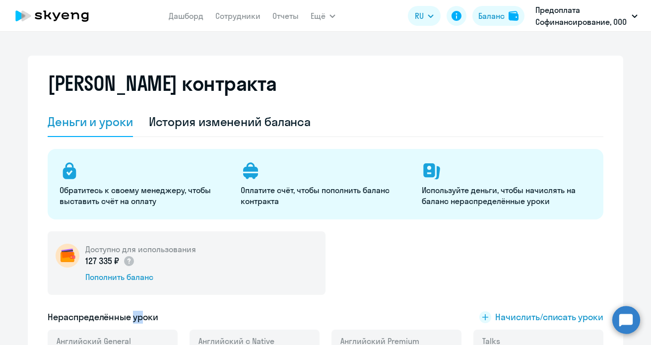
drag, startPoint x: 132, startPoint y: 303, endPoint x: 151, endPoint y: 294, distance: 21.1
click at [150, 295] on div "Доступно для использования 127 335 ₽ Пополнить баланс Нераспределённые уроки На…" at bounding box center [326, 304] width 556 height 146
drag, startPoint x: 158, startPoint y: 280, endPoint x: 152, endPoint y: 246, distance: 34.4
click at [159, 268] on div "Доступно для использования 127 335 ₽ Пополнить баланс" at bounding box center [187, 263] width 278 height 64
drag, startPoint x: 152, startPoint y: 246, endPoint x: 132, endPoint y: 234, distance: 23.8
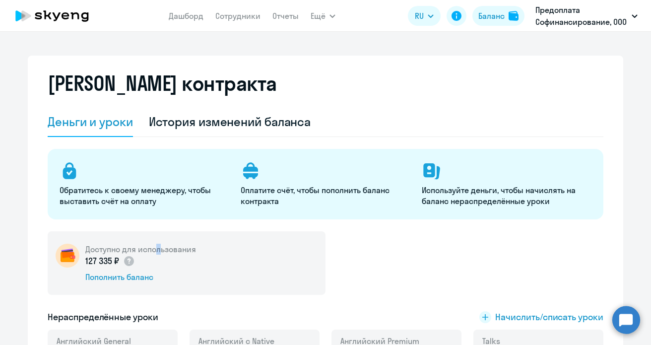
click at [142, 238] on div "Доступно для использования 127 335 ₽ Пополнить баланс" at bounding box center [187, 263] width 278 height 64
